Goal: Communication & Community: Ask a question

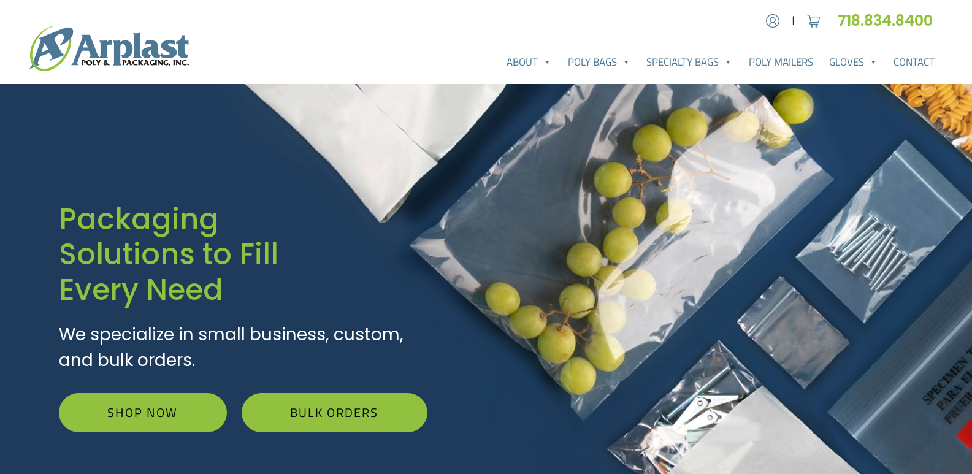
click at [885, 50] on link "Contact" at bounding box center [913, 62] width 57 height 25
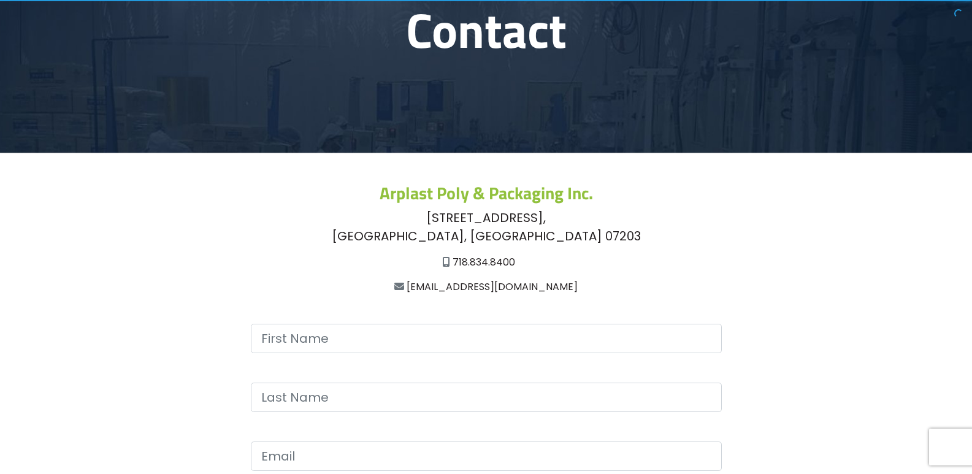
scroll to position [327, 0]
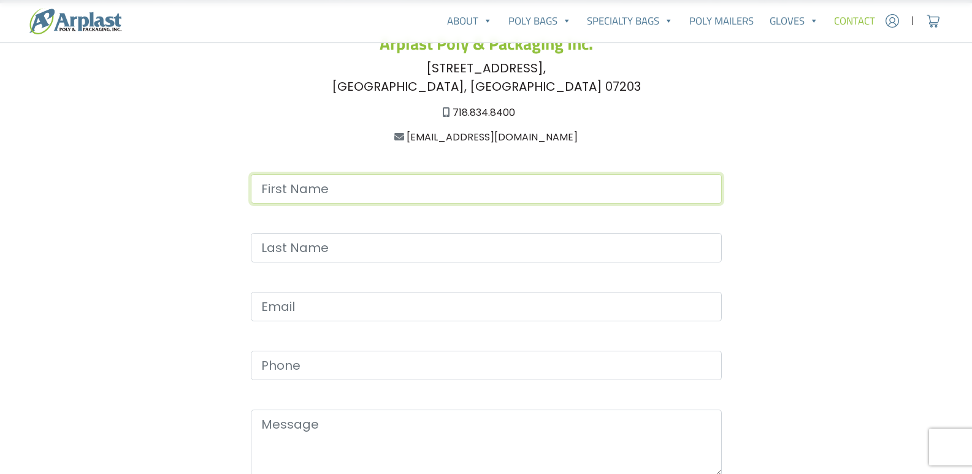
click at [296, 189] on input "Contact form" at bounding box center [486, 188] width 471 height 29
type input "[PERSON_NAME]"
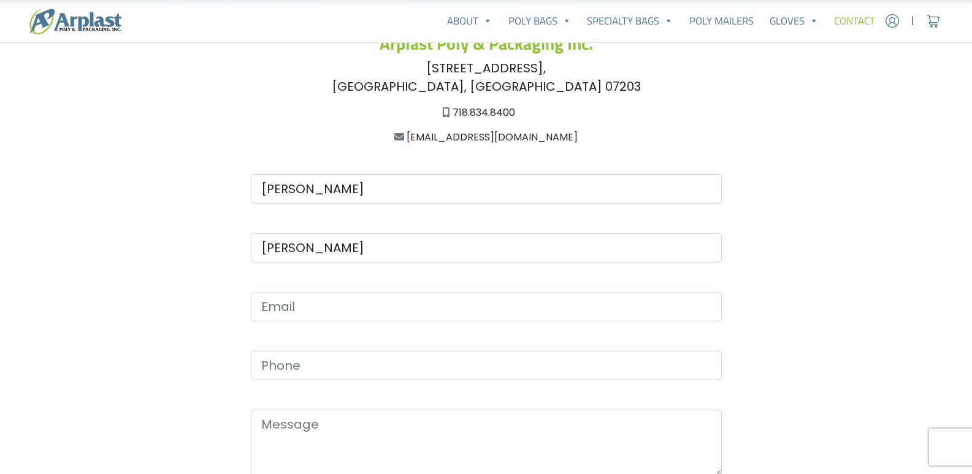
type input "[EMAIL_ADDRESS][DOMAIN_NAME]"
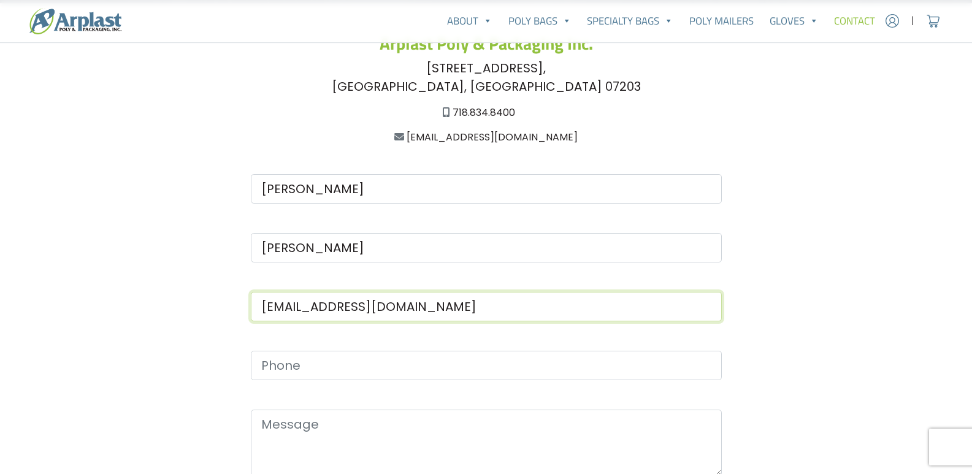
type input "8149805065"
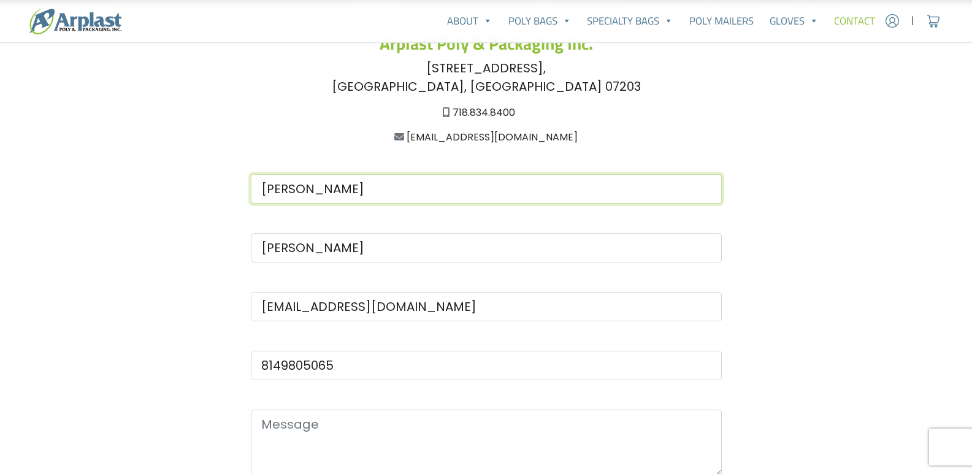
scroll to position [490, 0]
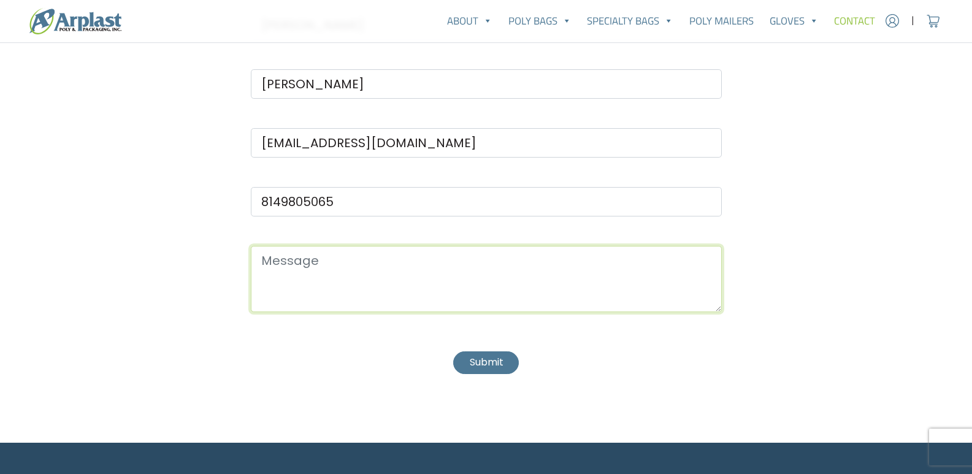
click at [313, 279] on textarea "Contact form" at bounding box center [486, 279] width 471 height 66
paste textarea "Wikipedia is considered to be the World’s most significant tool for reference m…"
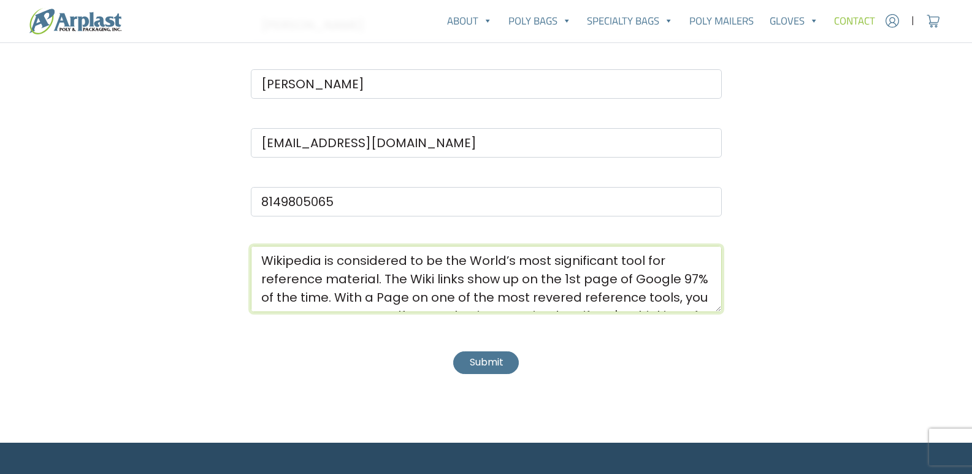
scroll to position [234, 0]
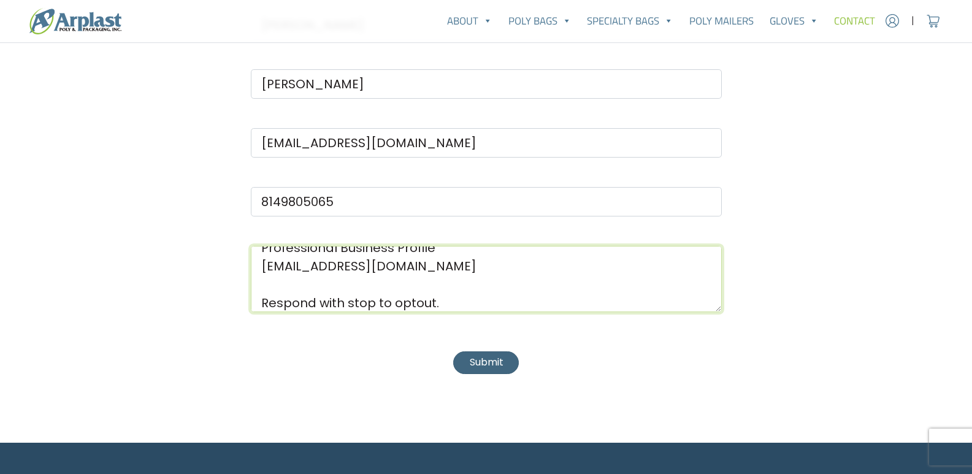
type textarea "Wikipedia is considered to be the World’s most significant tool for reference m…"
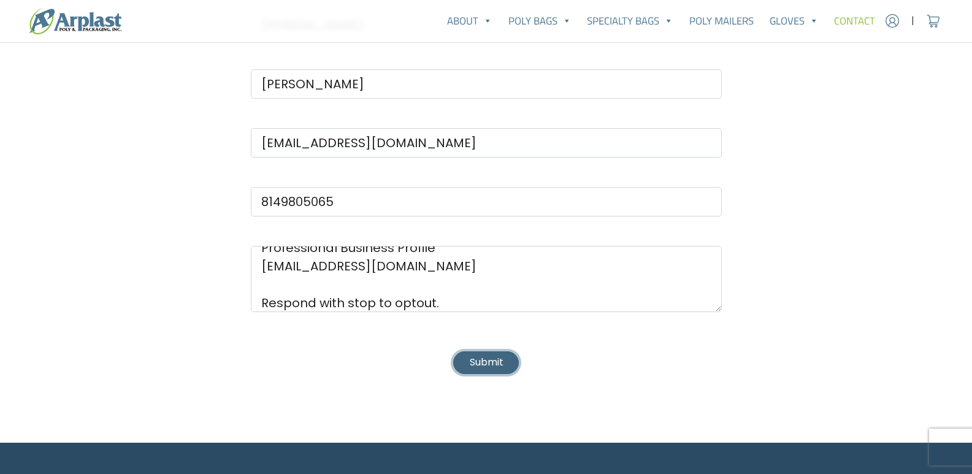
click at [487, 362] on button "Submit" at bounding box center [485, 362] width 65 height 23
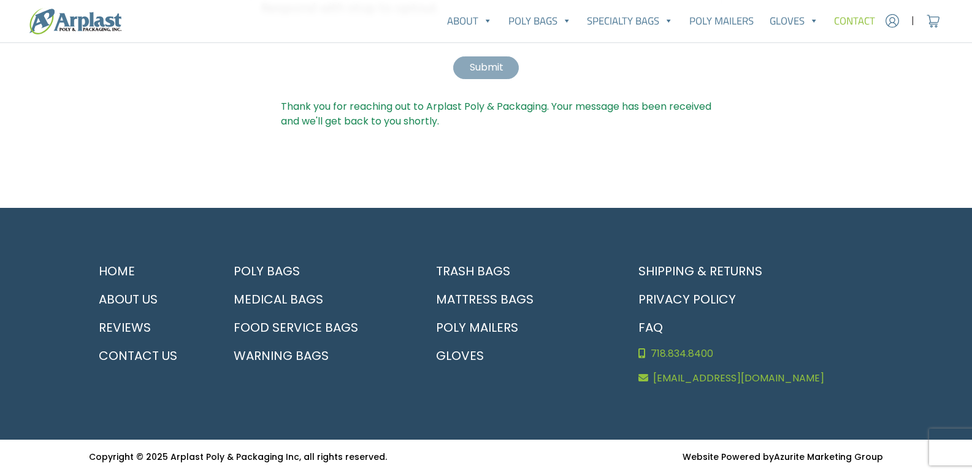
scroll to position [0, 0]
